Goal: Find specific page/section: Find specific page/section

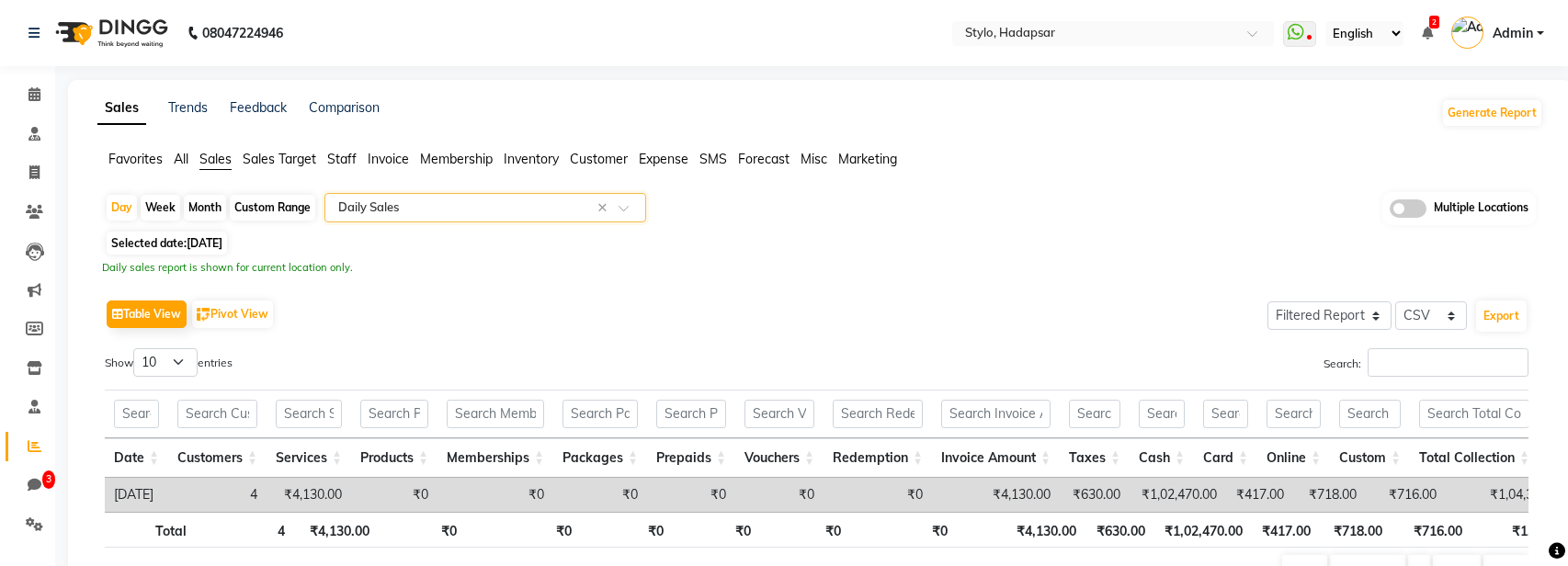
select select "filtered_report"
select select "csv"
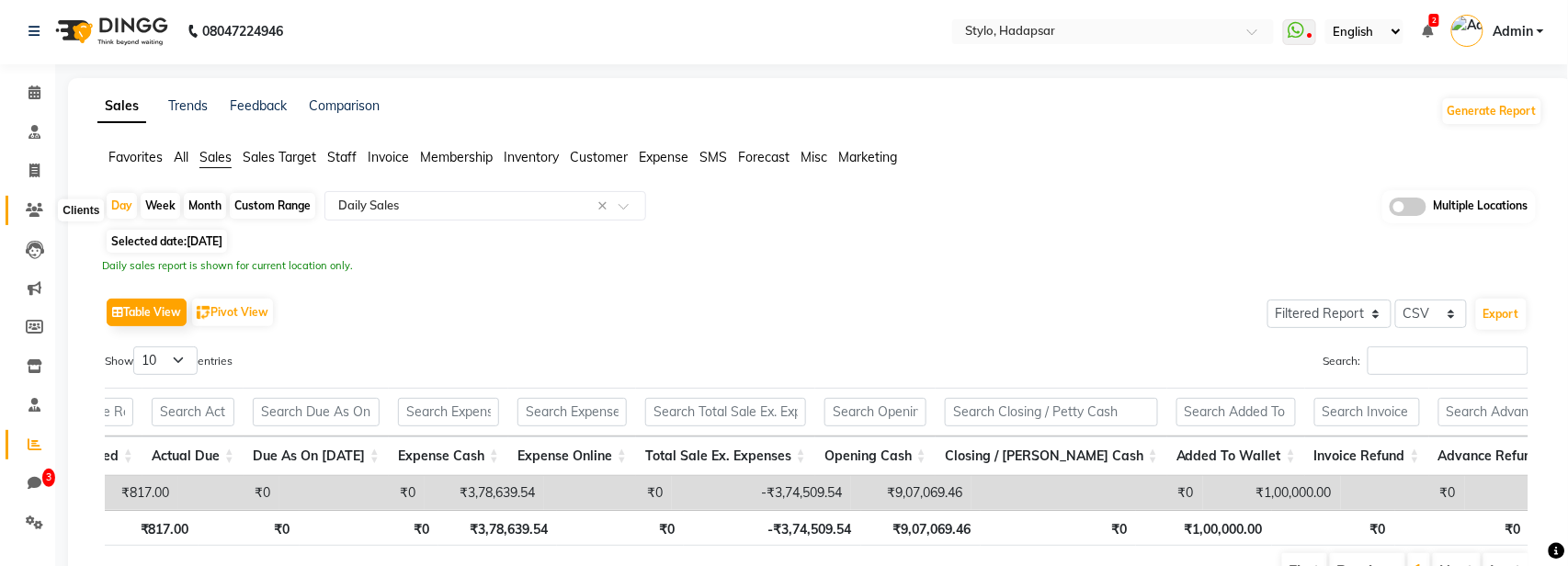
click at [37, 216] on icon at bounding box center [34, 210] width 18 height 14
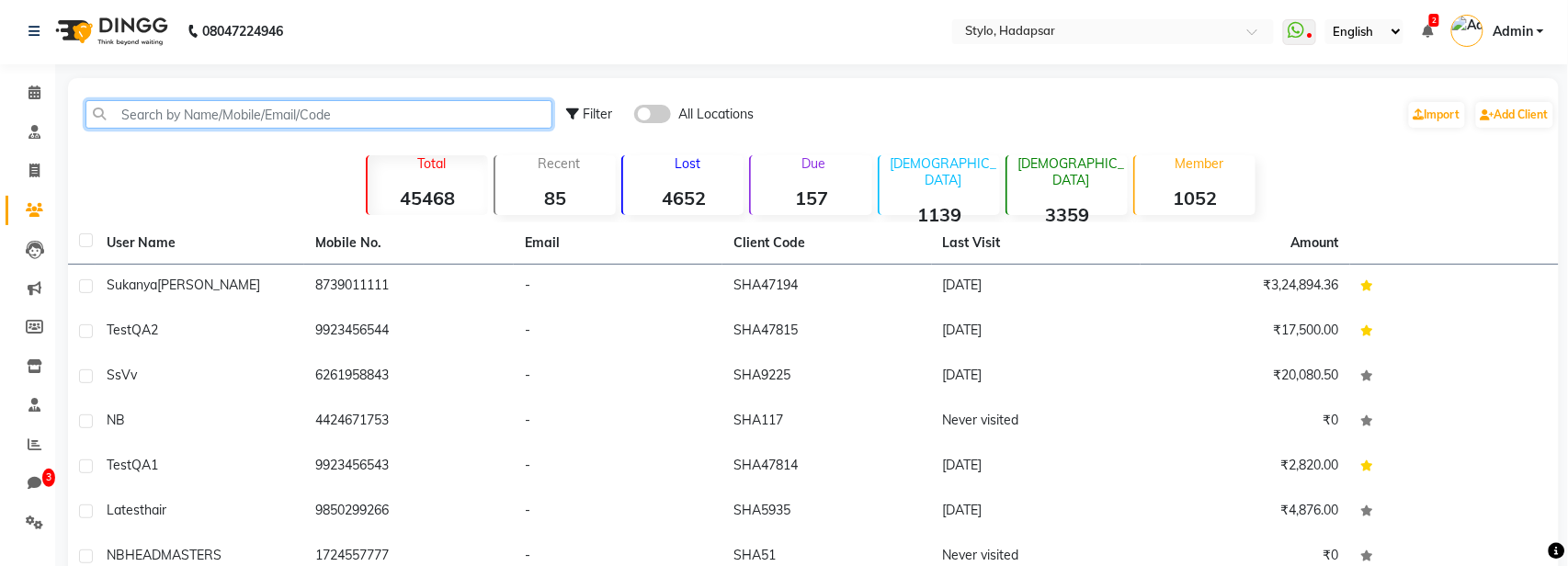
click at [264, 110] on input "text" at bounding box center [318, 114] width 467 height 29
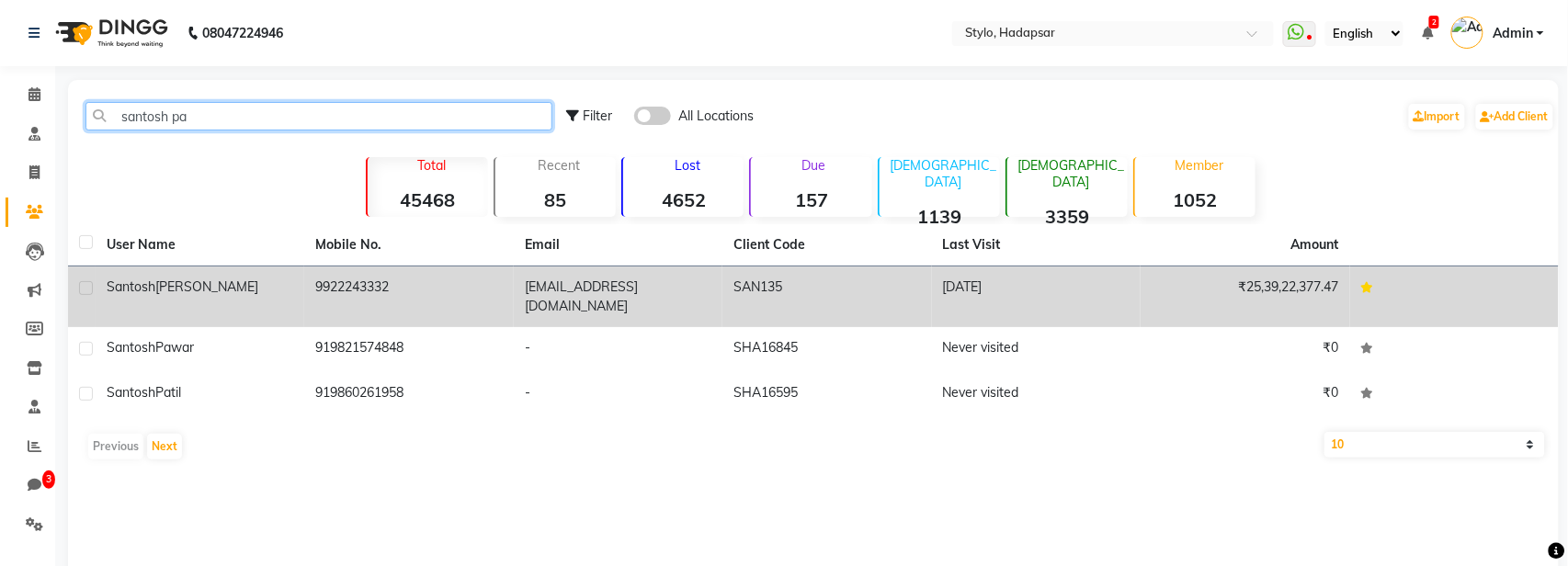
type input "santosh pa"
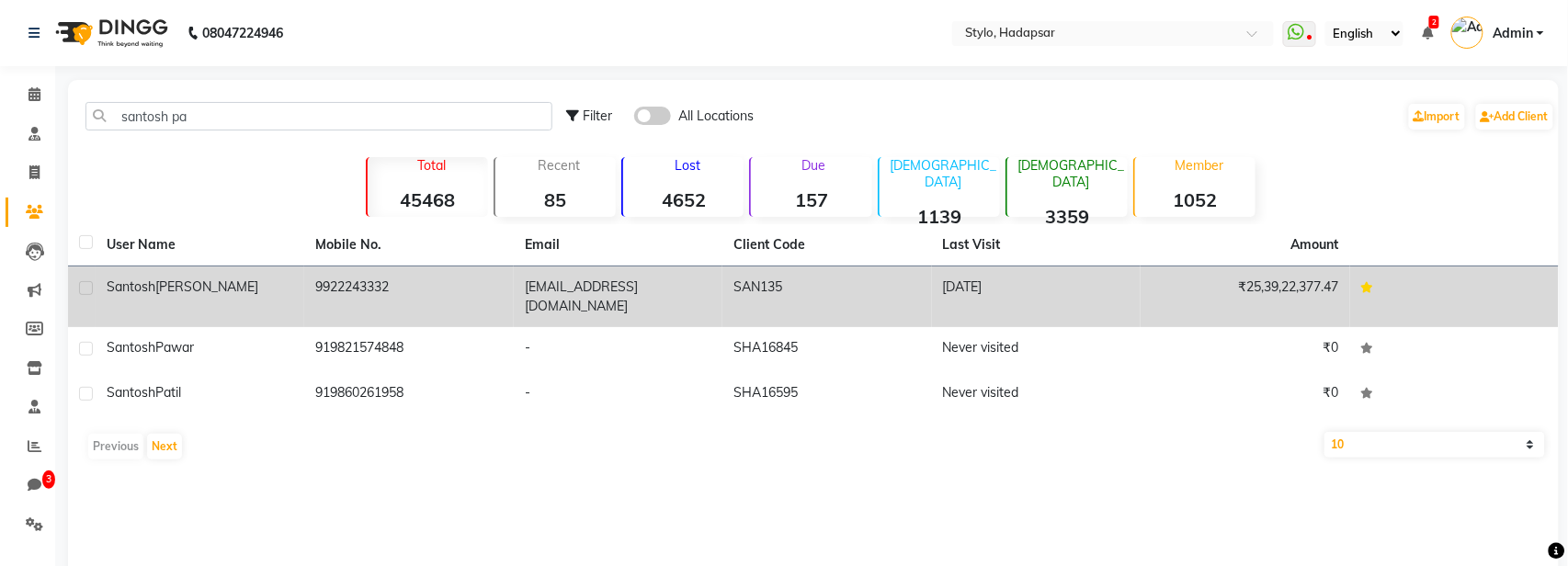
click at [393, 277] on td "9922243332" at bounding box center [408, 296] width 209 height 60
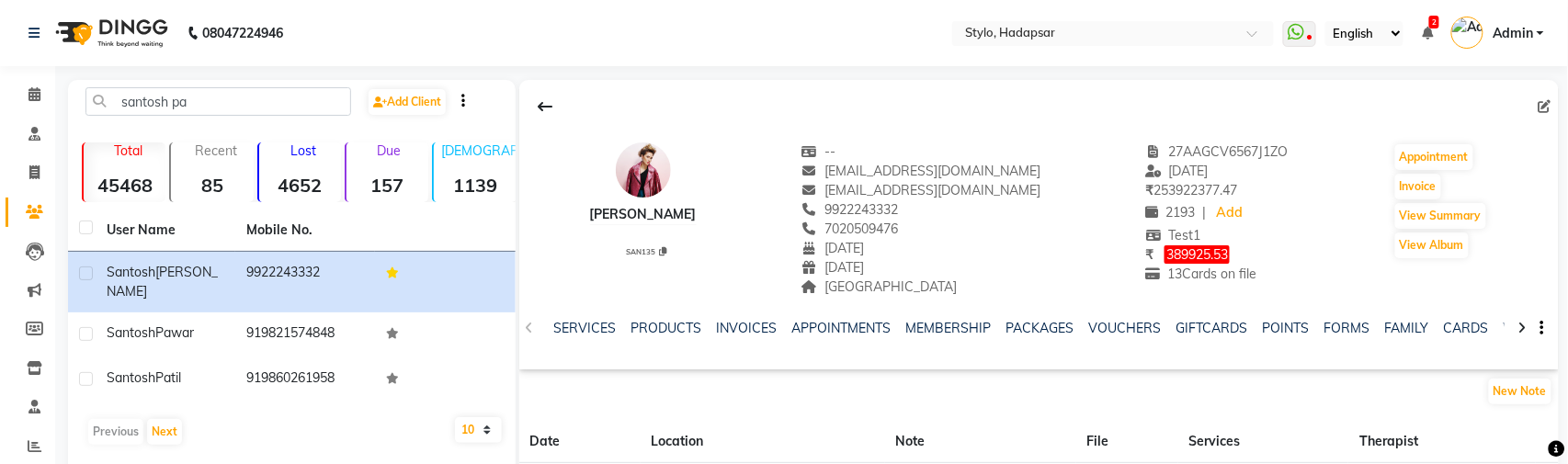
scroll to position [0, 203]
click at [1407, 331] on link "CARDS" at bounding box center [1411, 329] width 45 height 17
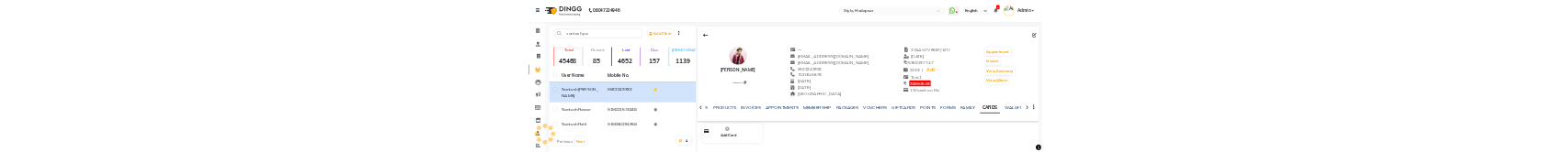
scroll to position [0, 18]
